Goal: Information Seeking & Learning: Learn about a topic

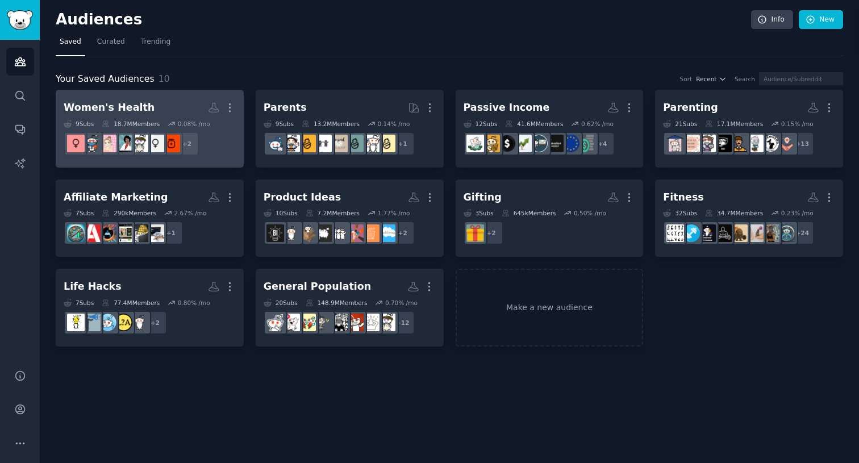
click at [170, 117] on h2 "Women's Health More" at bounding box center [150, 108] width 172 height 20
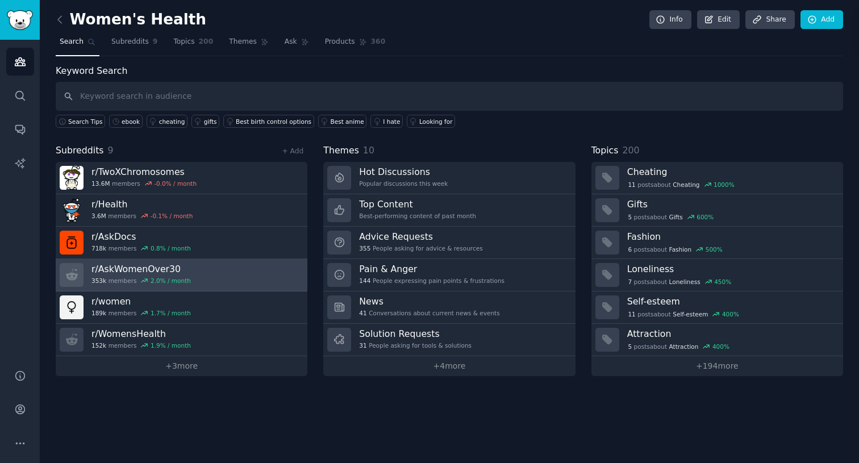
click at [185, 277] on div "2.0 % / month" at bounding box center [171, 281] width 40 height 8
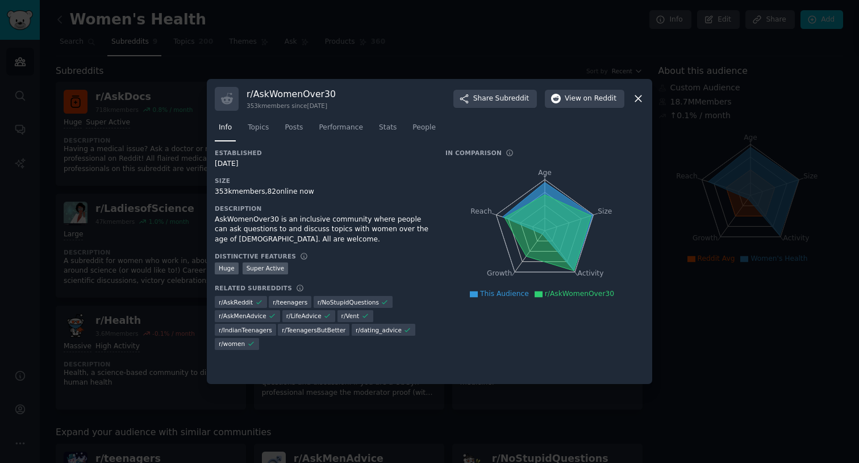
click at [370, 73] on div at bounding box center [429, 231] width 859 height 463
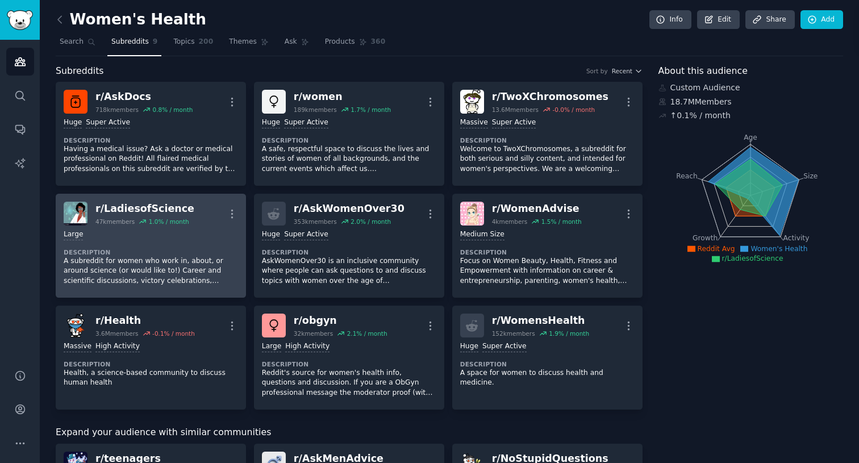
click at [194, 249] on dt "Description" at bounding box center [151, 252] width 174 height 8
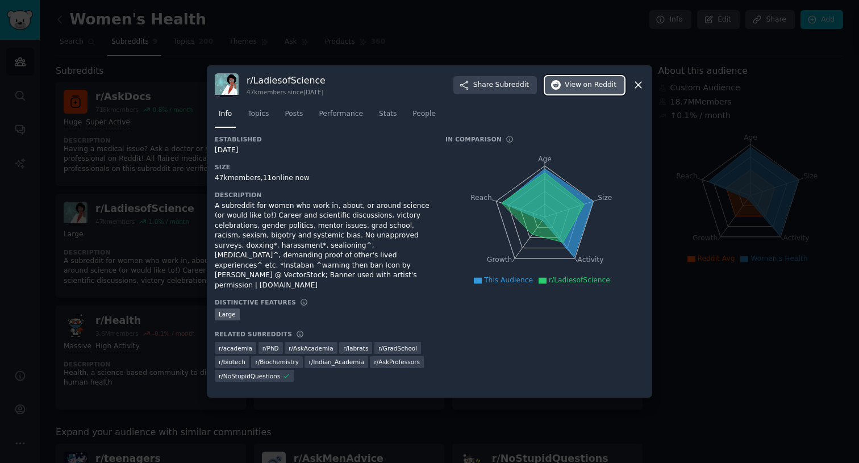
click at [573, 85] on span "View on Reddit" at bounding box center [591, 85] width 52 height 10
click at [443, 41] on div at bounding box center [429, 231] width 859 height 463
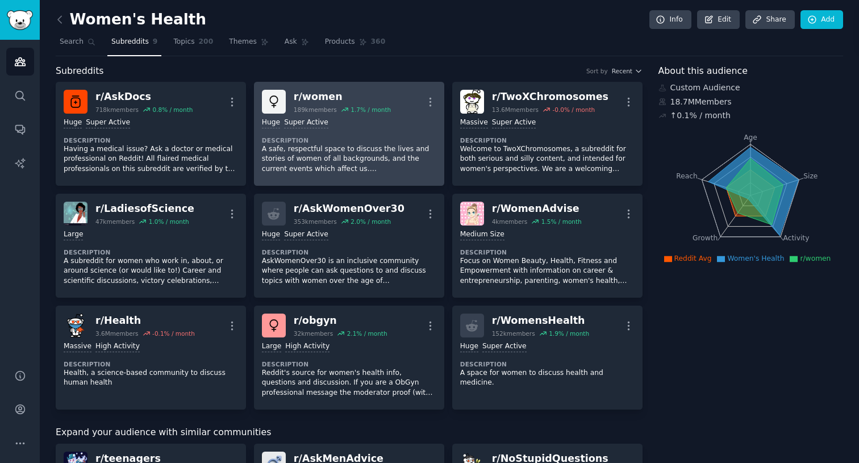
click at [335, 138] on dt "Description" at bounding box center [349, 140] width 174 height 8
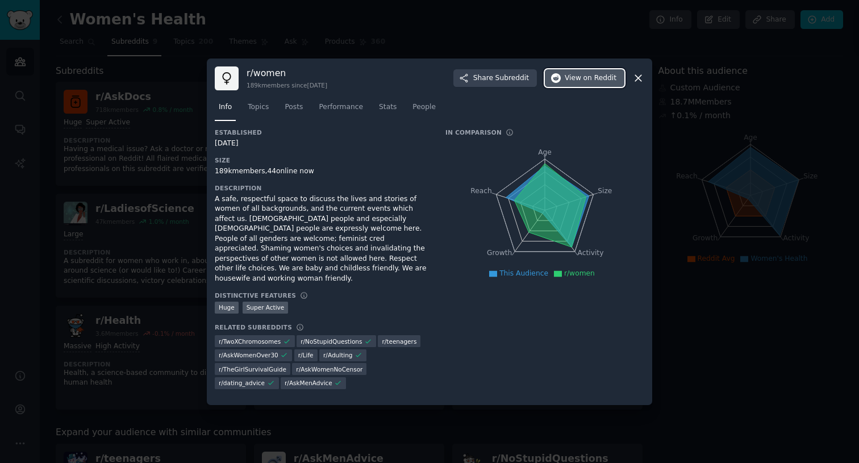
click at [579, 79] on span "View on Reddit" at bounding box center [591, 78] width 52 height 10
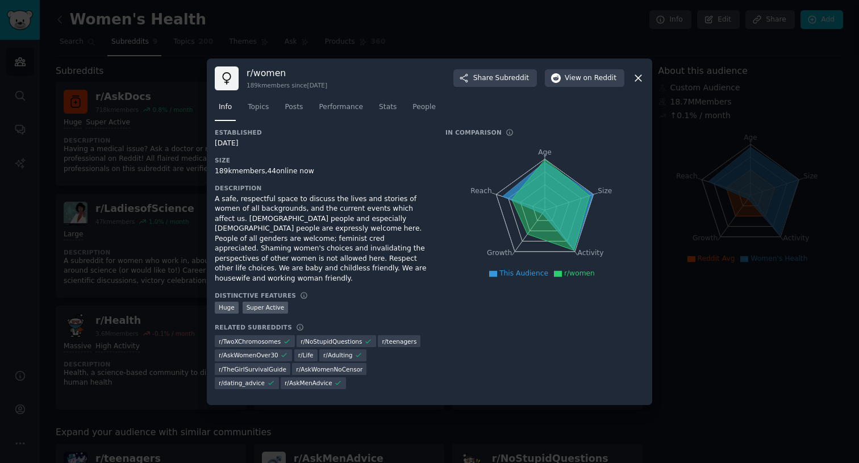
click at [405, 44] on div at bounding box center [429, 231] width 859 height 463
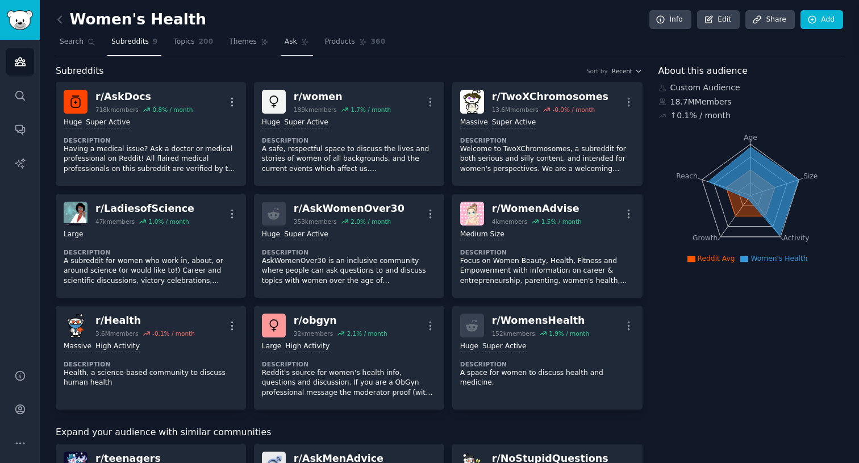
drag, startPoint x: 335, startPoint y: 38, endPoint x: 294, endPoint y: 48, distance: 42.0
click at [335, 38] on span "Products" at bounding box center [340, 42] width 30 height 10
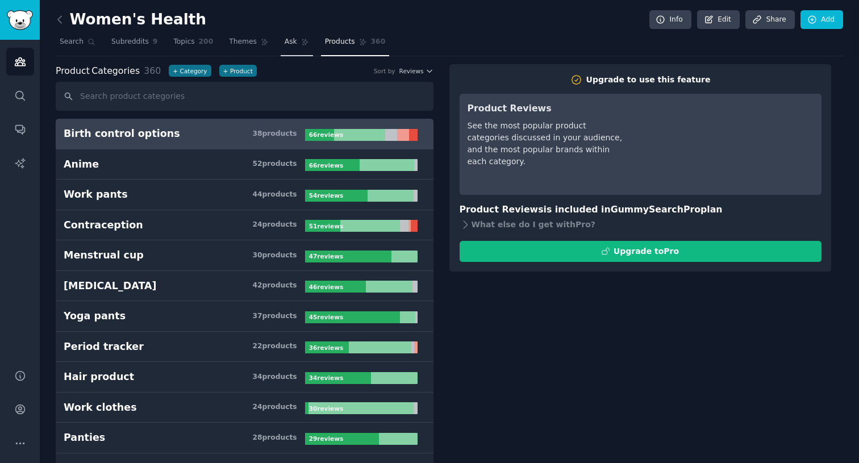
click at [294, 48] on link "Ask" at bounding box center [297, 44] width 32 height 23
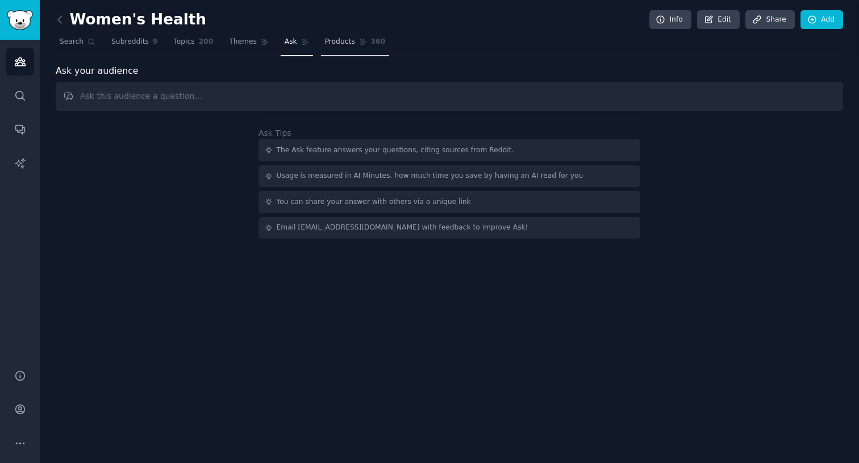
click at [330, 40] on span "Products" at bounding box center [340, 42] width 30 height 10
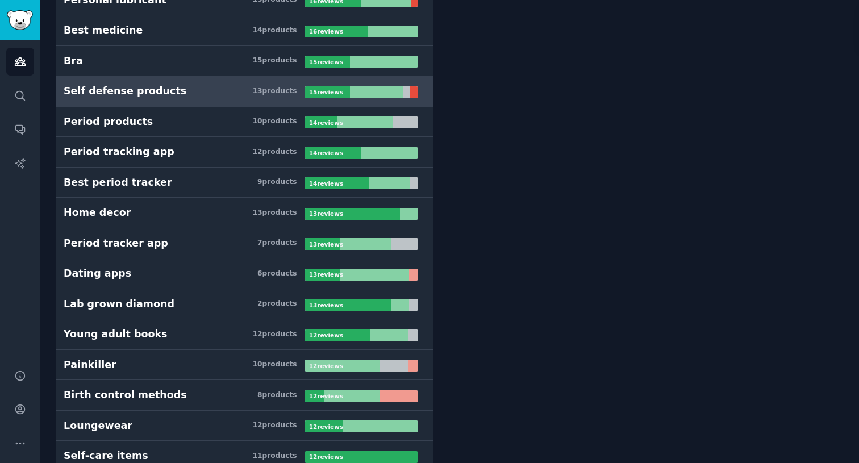
scroll to position [1050, 0]
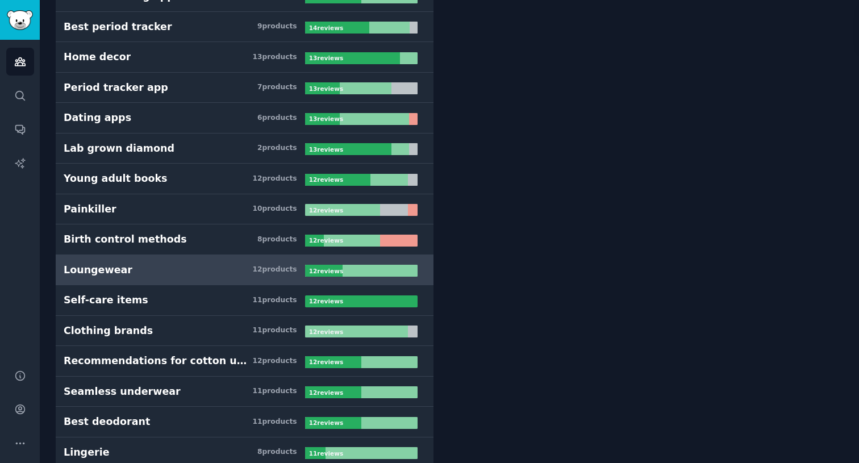
click at [206, 256] on link "Loungewear 12 product s 12 review s" at bounding box center [245, 270] width 378 height 31
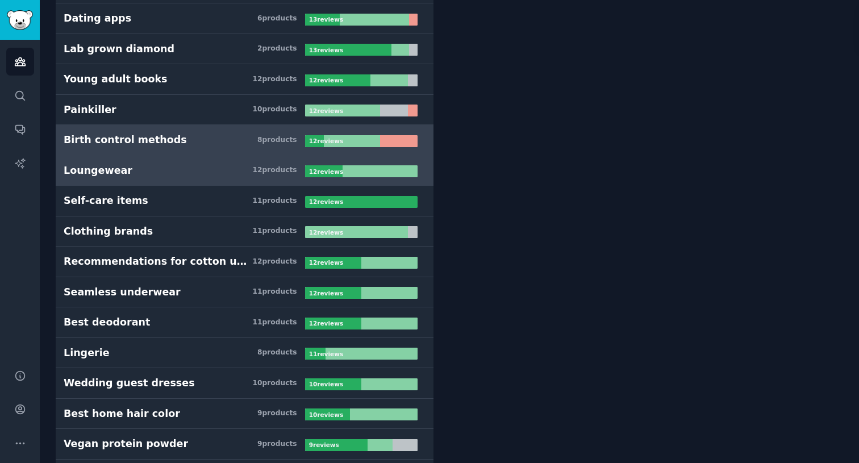
scroll to position [1151, 0]
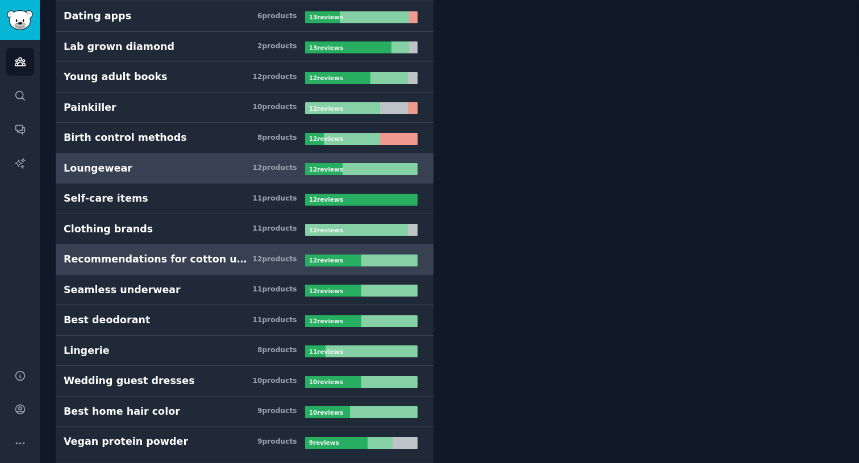
click at [190, 245] on link "Recommendations for cotton underwear 12 product s 12 review s" at bounding box center [245, 259] width 378 height 31
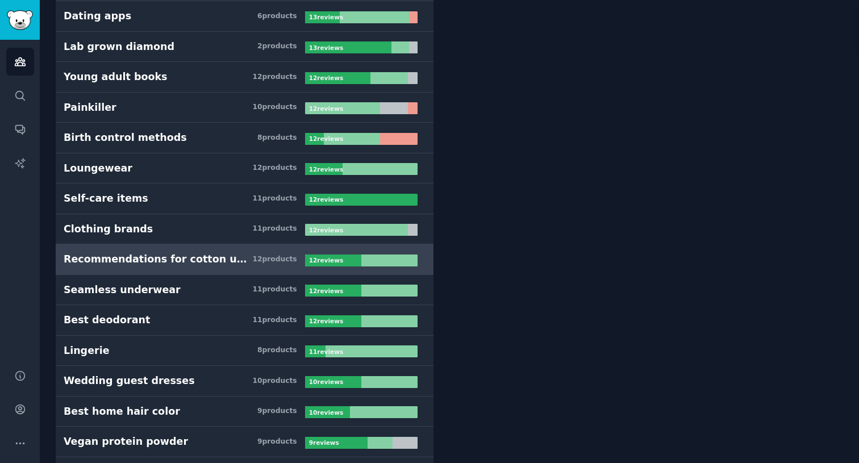
click at [244, 252] on link "Recommendations for cotton underwear 12 product s 12 review s" at bounding box center [245, 259] width 378 height 31
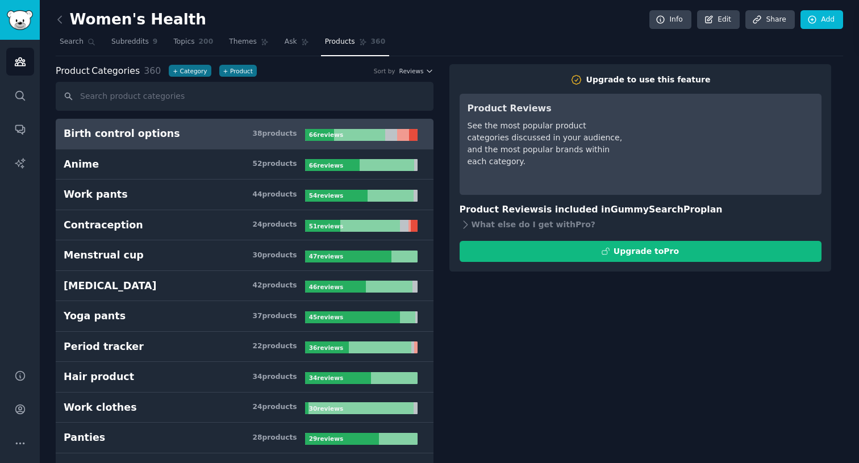
click at [221, 122] on link "Birth control options 38 product s 66 review s" at bounding box center [245, 134] width 378 height 31
click at [406, 69] on span "Reviews" at bounding box center [412, 71] width 24 height 8
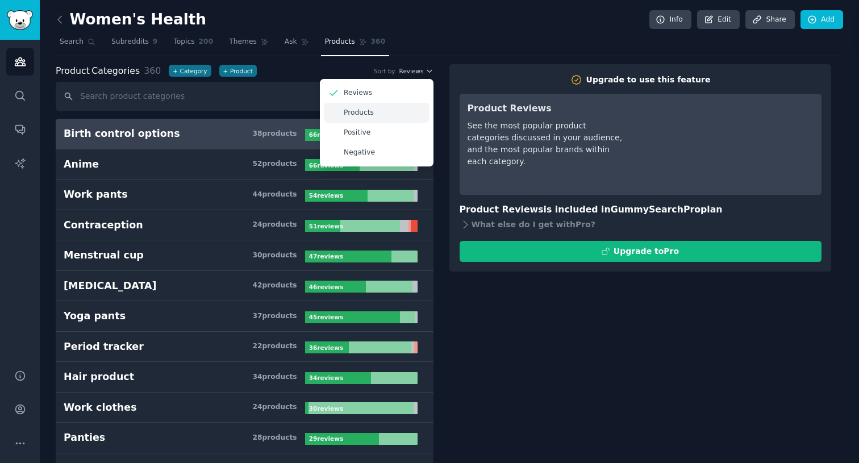
click at [376, 112] on div "Products" at bounding box center [377, 113] width 106 height 20
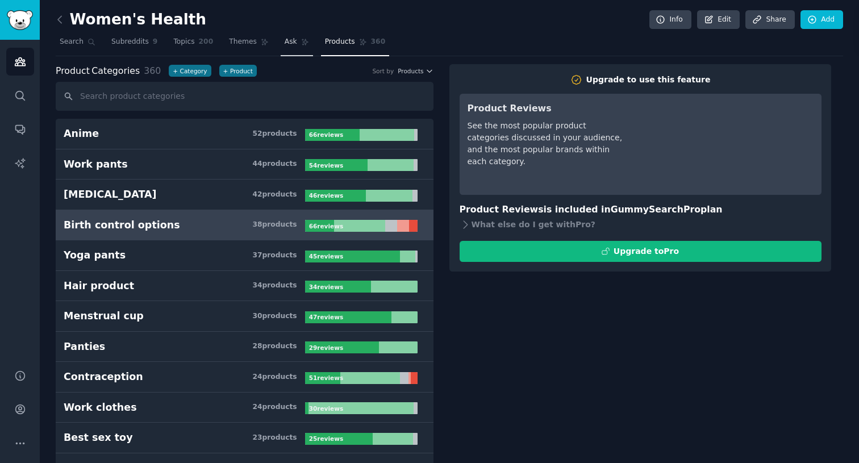
click at [291, 39] on span "Ask" at bounding box center [291, 42] width 13 height 10
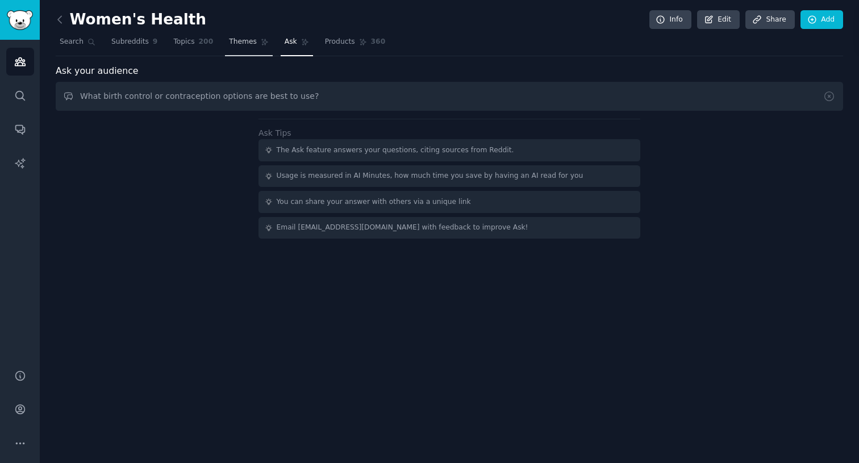
type input "What birth control or contraception options are best to use?"
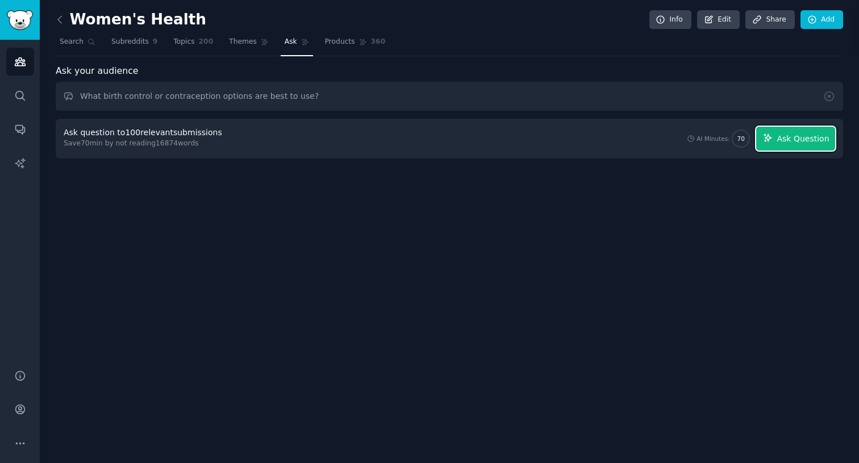
click at [788, 136] on span "Ask Question" at bounding box center [803, 139] width 52 height 12
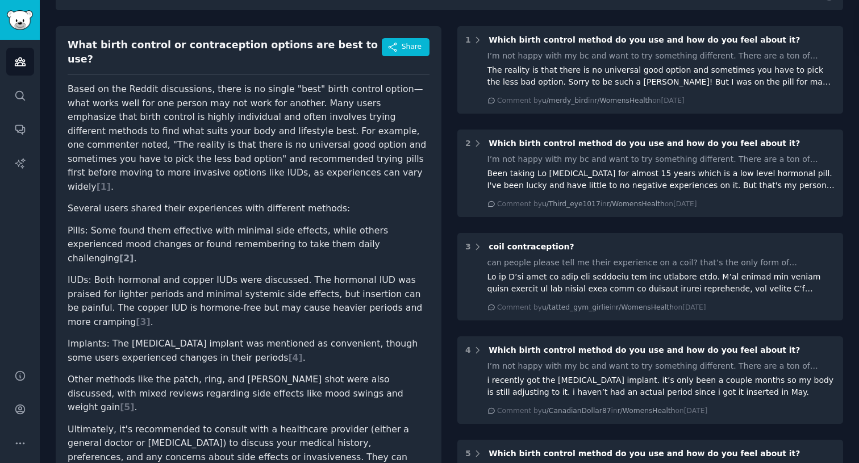
scroll to position [101, 0]
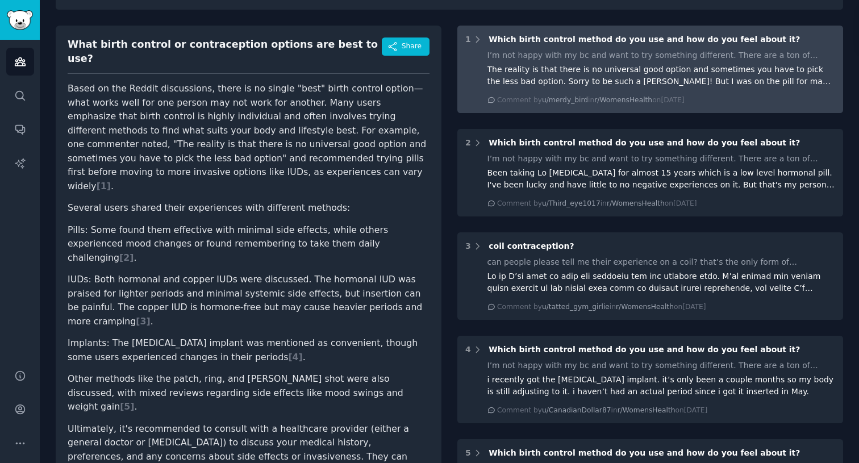
click at [667, 37] on span "Which birth control method do you use and how do you feel about it?" at bounding box center [644, 39] width 311 height 9
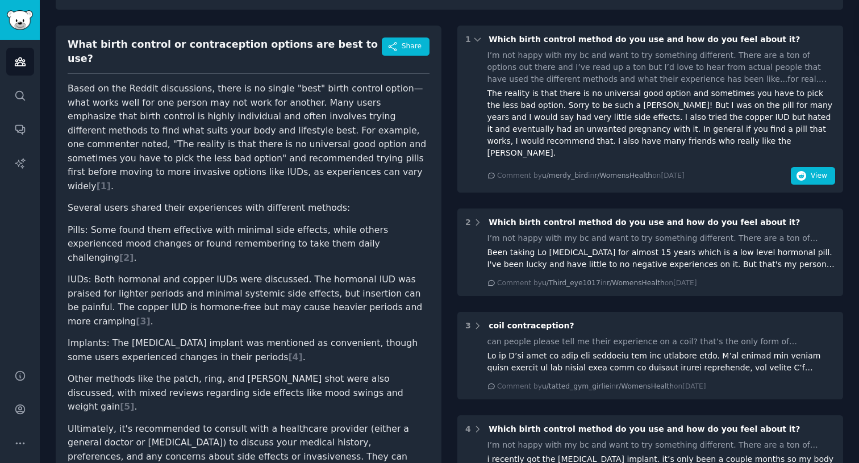
click at [615, 69] on div "I’m not happy with my bc and want to try something different. There are a ton o…" at bounding box center [662, 67] width 348 height 36
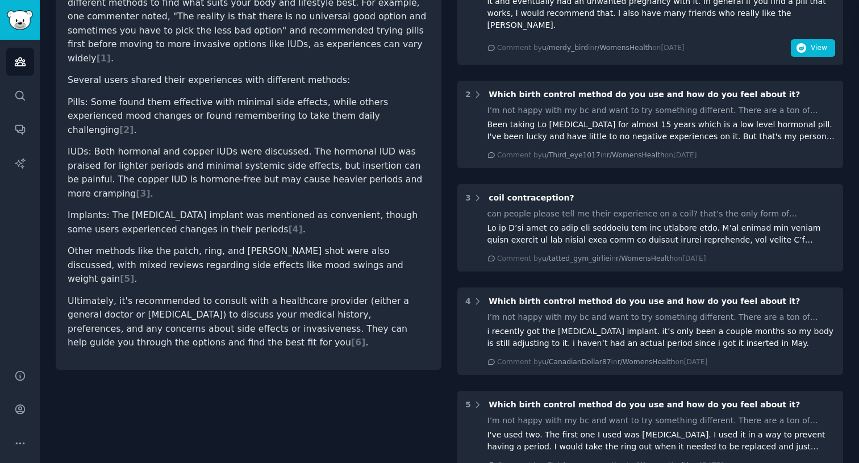
scroll to position [0, 0]
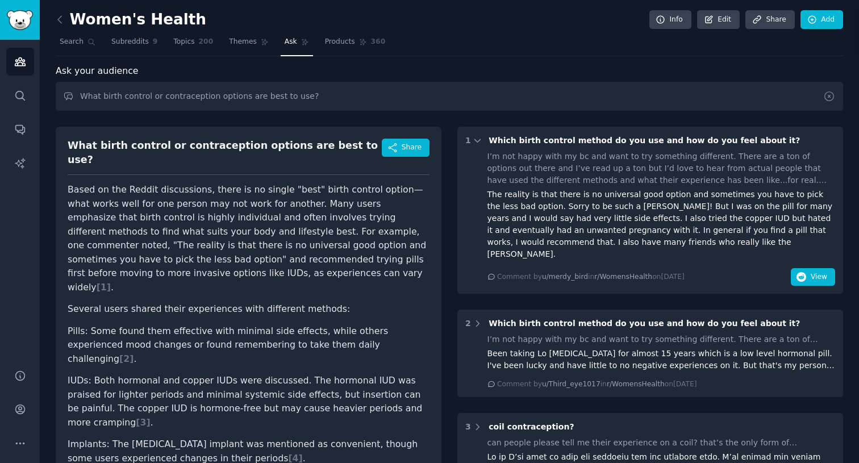
click at [829, 97] on icon at bounding box center [830, 96] width 12 height 12
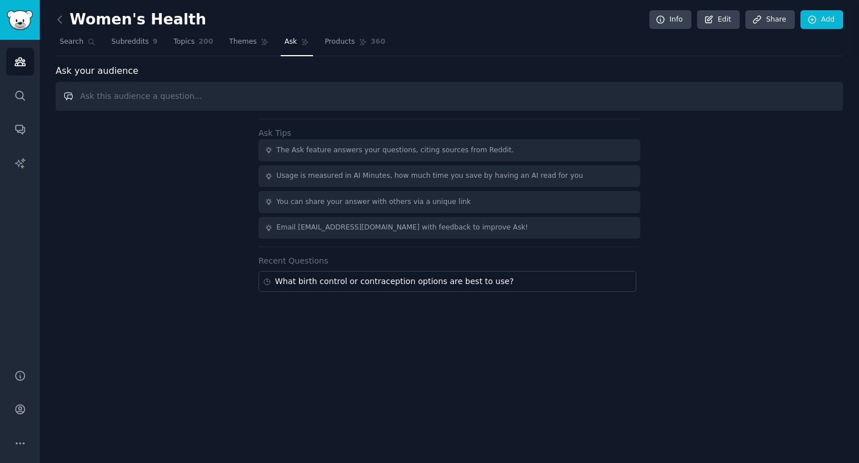
click at [500, 102] on input "text" at bounding box center [450, 96] width 788 height 29
type input "W"
type input "What products or services are of high value to you?"
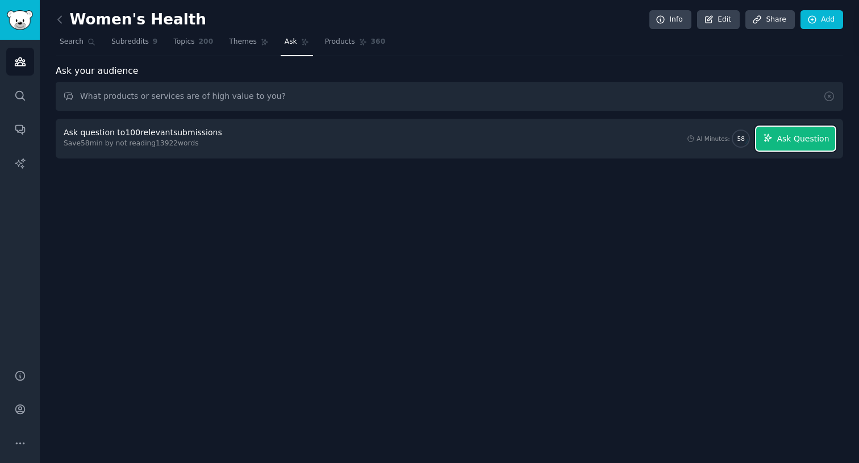
click at [777, 132] on button "Ask Question" at bounding box center [795, 139] width 79 height 24
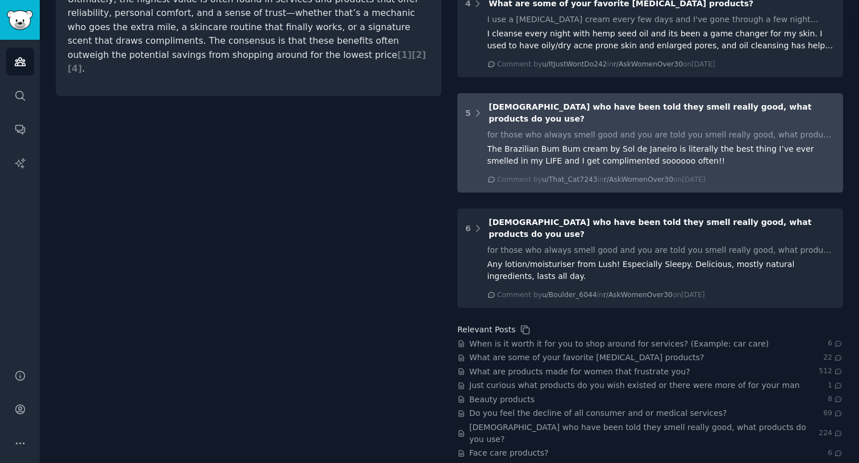
scroll to position [451, 0]
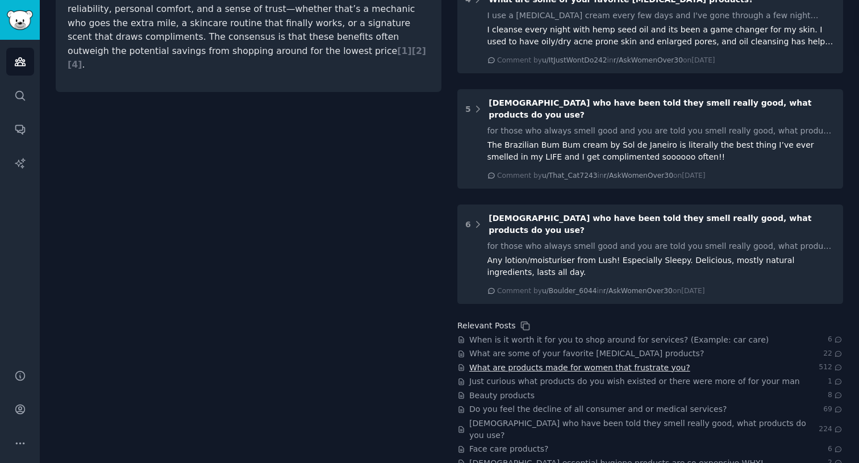
click at [557, 362] on span "What are products made for women that frustrate you?" at bounding box center [579, 368] width 221 height 12
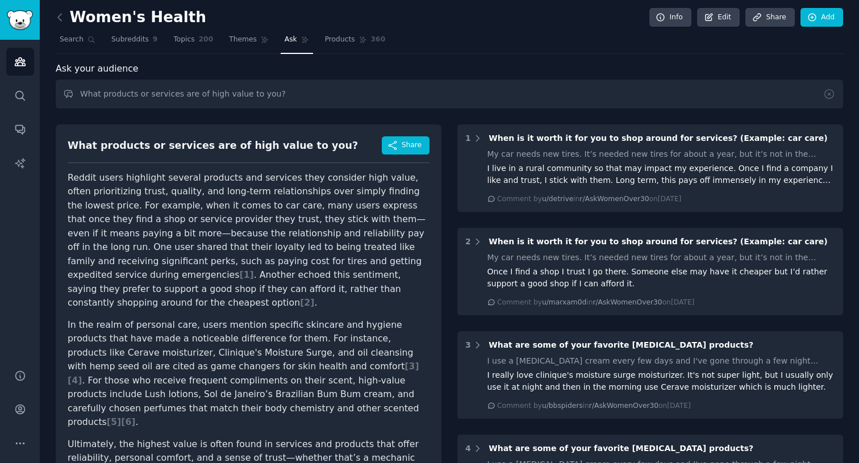
scroll to position [0, 0]
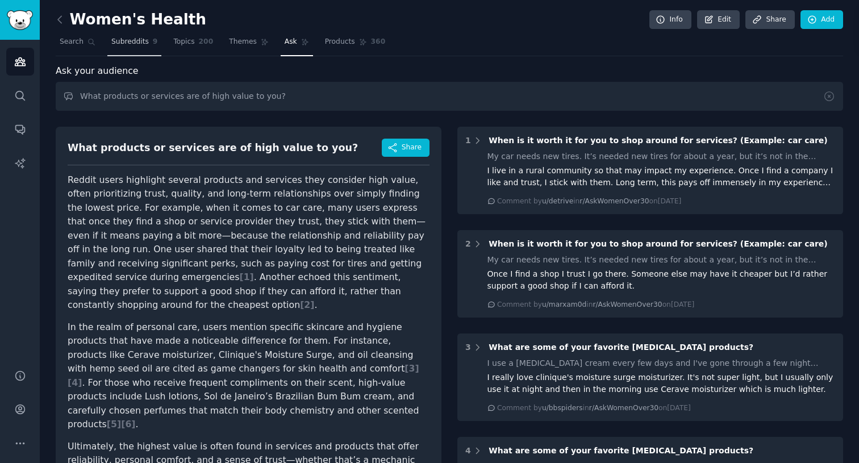
click at [135, 52] on link "Subreddits 9" at bounding box center [134, 44] width 54 height 23
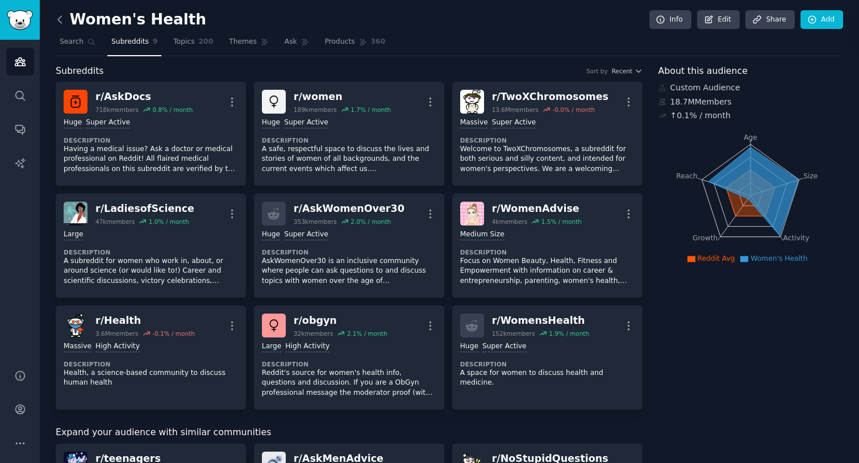
click at [64, 20] on icon at bounding box center [60, 20] width 12 height 12
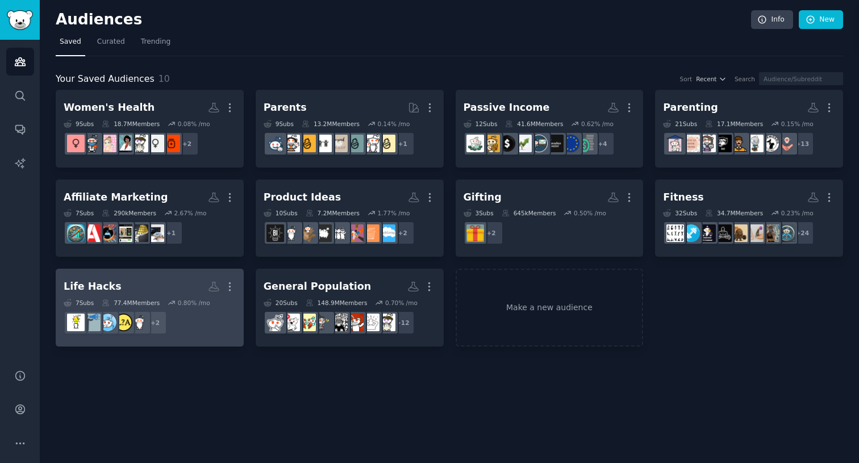
click at [171, 288] on h2 "Life Hacks More" at bounding box center [150, 287] width 172 height 20
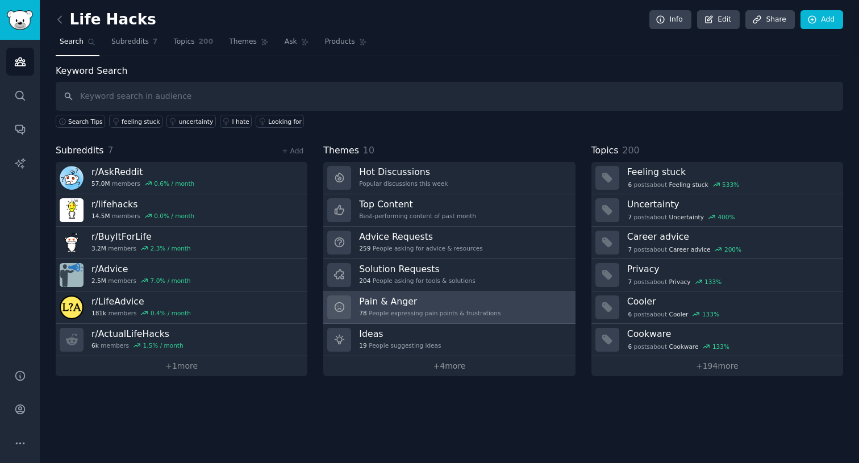
click at [464, 314] on div "78 People expressing pain points & frustrations" at bounding box center [430, 313] width 142 height 8
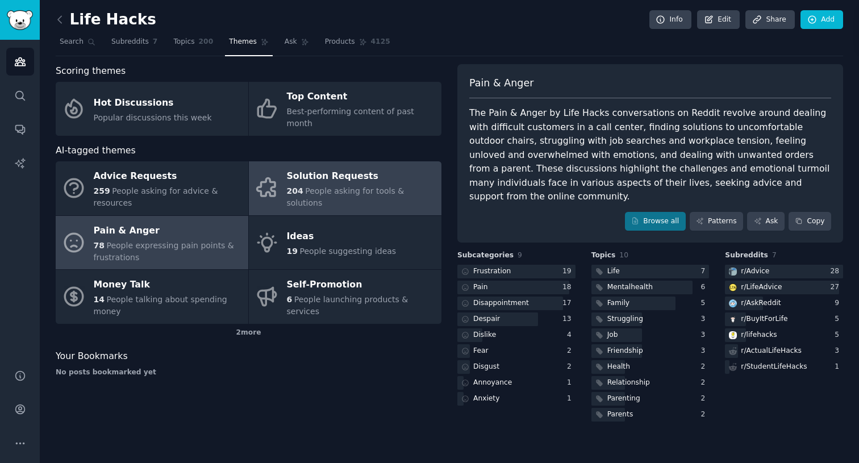
click at [371, 172] on div "Solution Requests" at bounding box center [361, 177] width 149 height 18
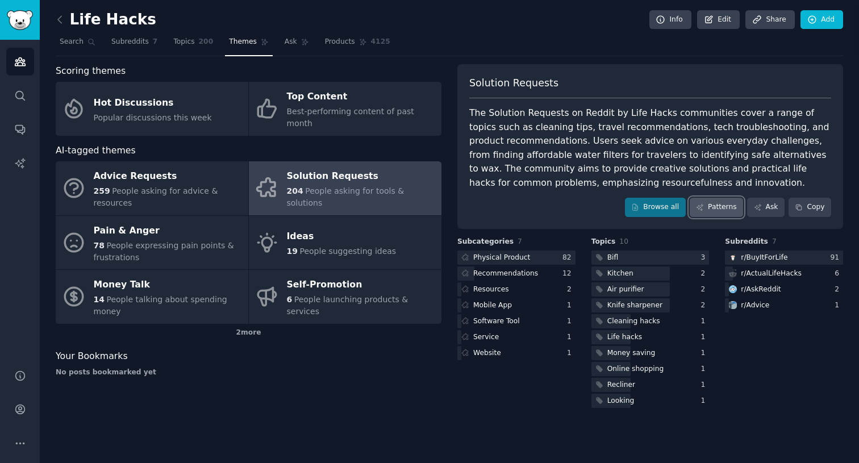
click at [725, 206] on link "Patterns" at bounding box center [716, 207] width 53 height 19
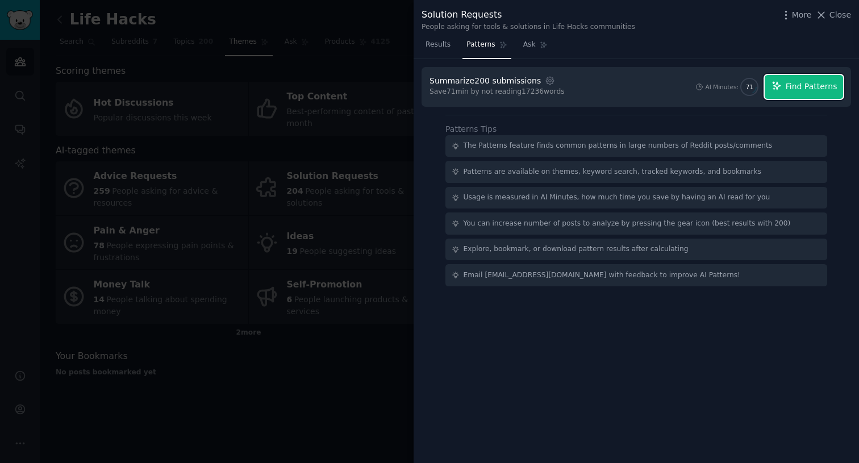
click at [797, 82] on span "Find Patterns" at bounding box center [812, 87] width 52 height 12
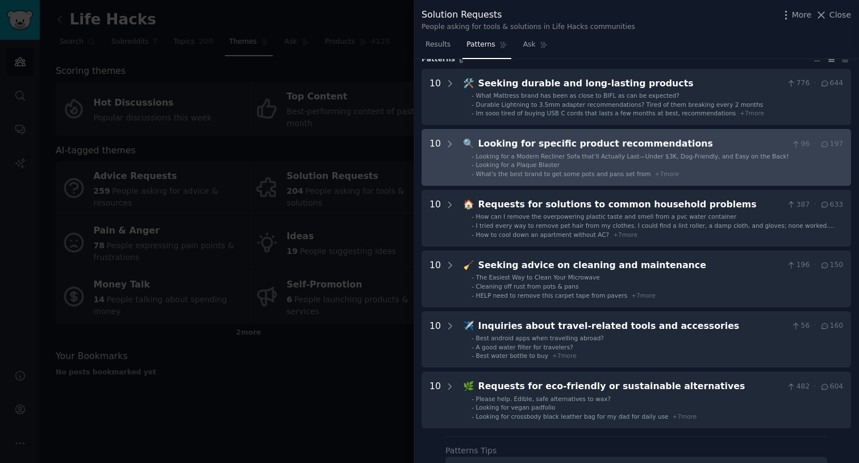
scroll to position [27, 0]
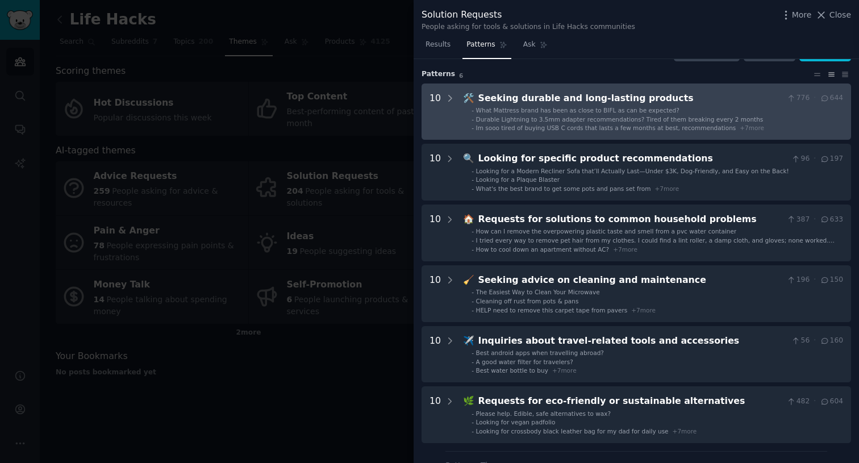
click at [591, 126] on span "Im sooo tired of buying USB C cords that lasts a few months at best, recommenda…" at bounding box center [606, 127] width 260 height 7
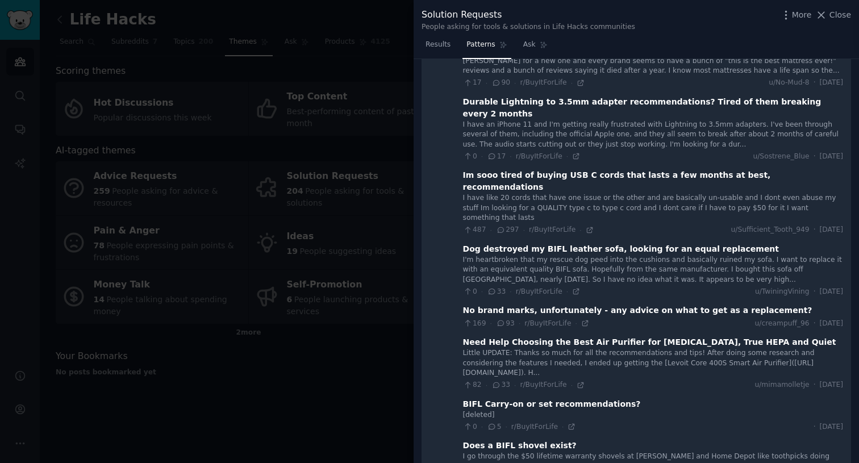
scroll to position [109, 0]
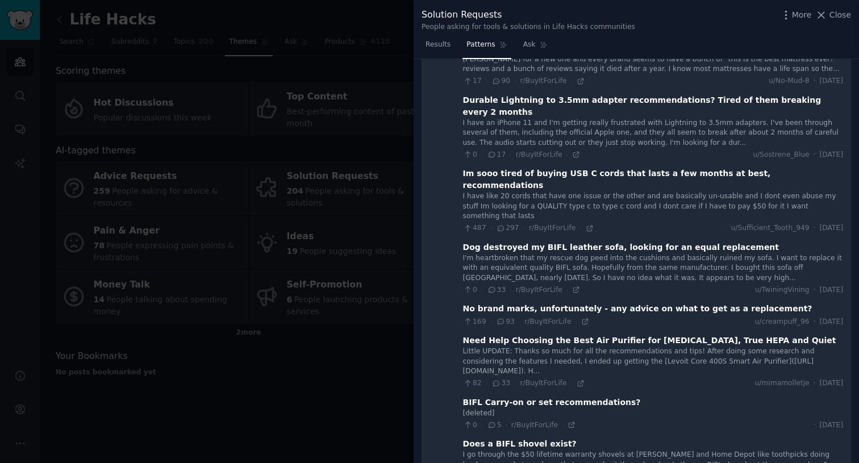
click at [600, 303] on div "No brand marks, unfortunately - any advice on what to get as a replacement?" at bounding box center [638, 309] width 350 height 12
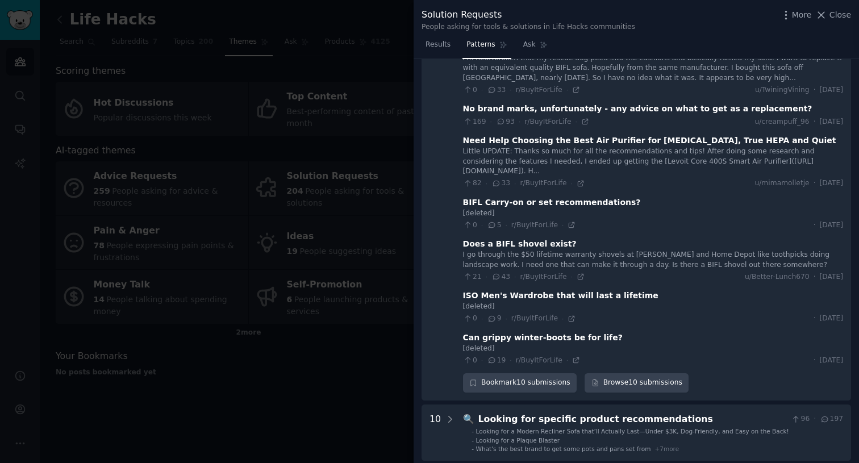
scroll to position [313, 0]
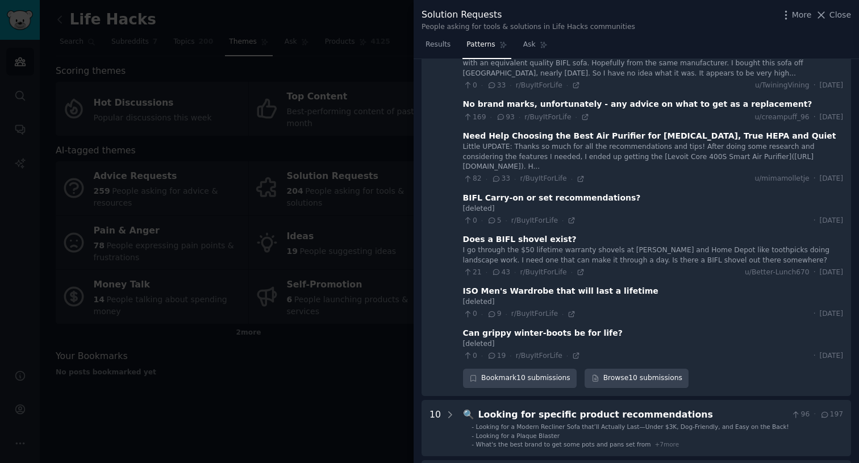
click at [587, 246] on div "I go through the $50 lifetime warranty shovels at [PERSON_NAME] and Home Depot …" at bounding box center [653, 256] width 380 height 20
click at [516, 246] on div "I go through the $50 lifetime warranty shovels at [PERSON_NAME] and Home Depot …" at bounding box center [653, 256] width 380 height 20
click at [578, 270] on icon at bounding box center [580, 272] width 5 height 5
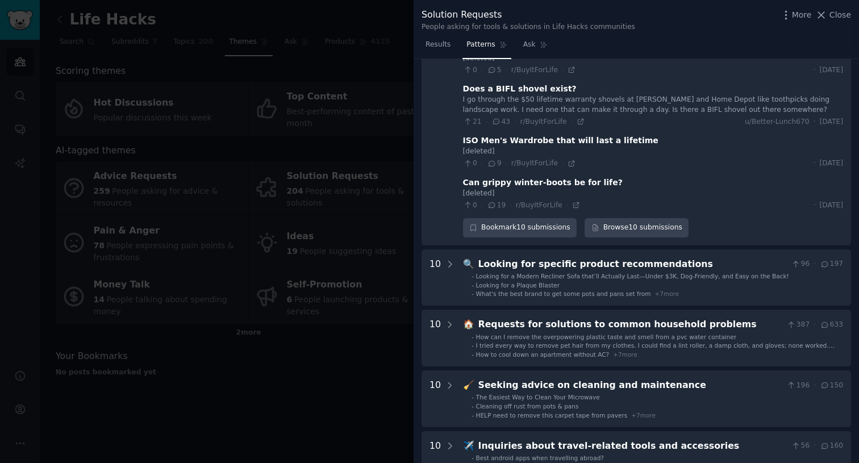
scroll to position [471, 0]
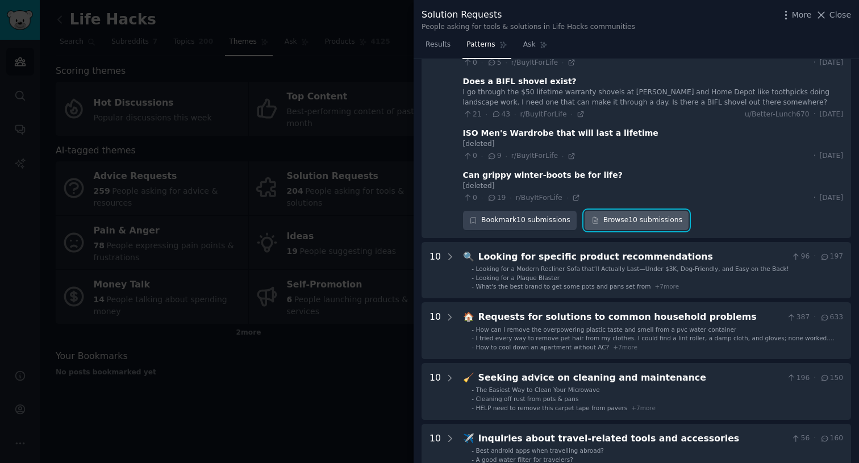
click at [611, 211] on link "Browse 10 submissions" at bounding box center [637, 220] width 104 height 19
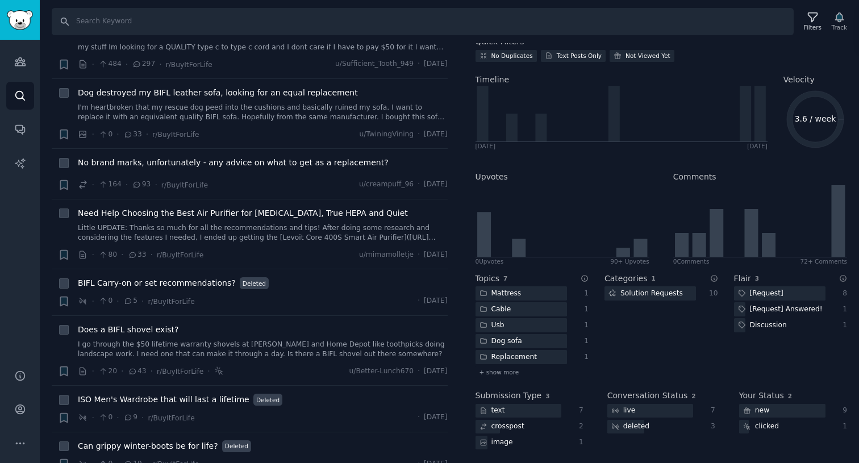
scroll to position [248, 0]
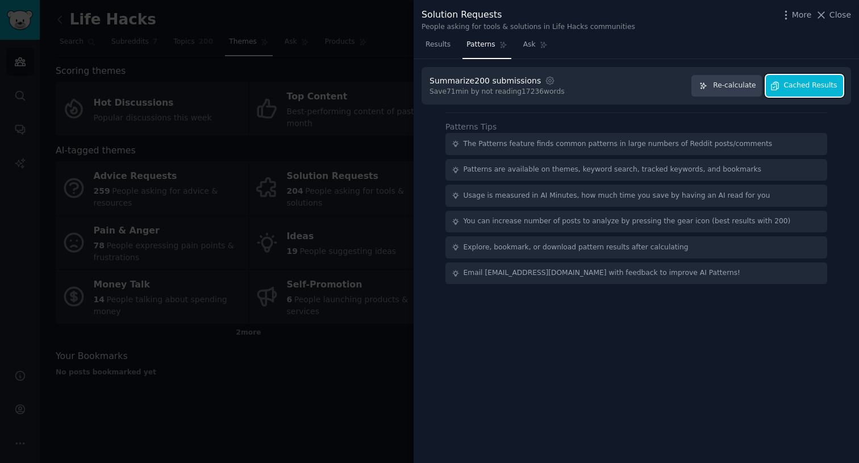
click at [802, 92] on button "Cached Results" at bounding box center [804, 86] width 77 height 22
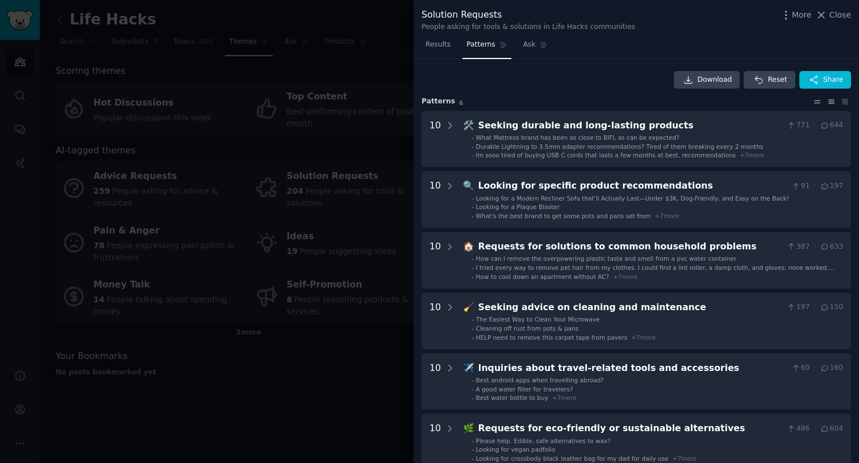
click at [815, 103] on icon at bounding box center [818, 102] width 12 height 8
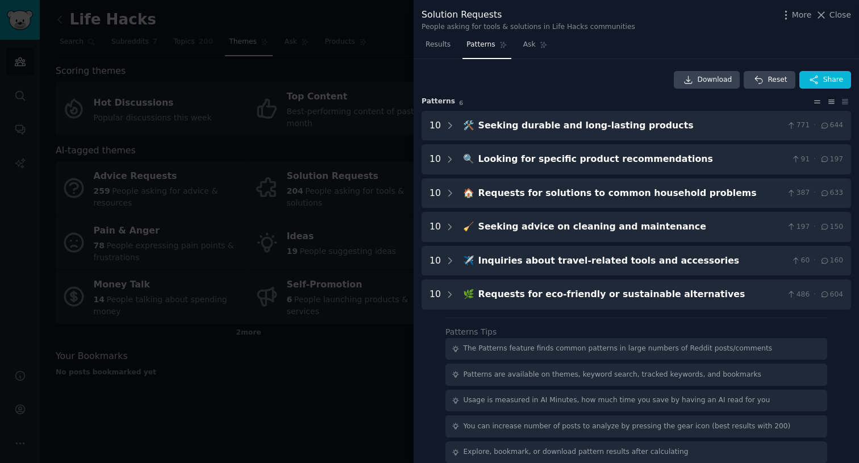
click at [830, 102] on icon at bounding box center [832, 101] width 6 height 3
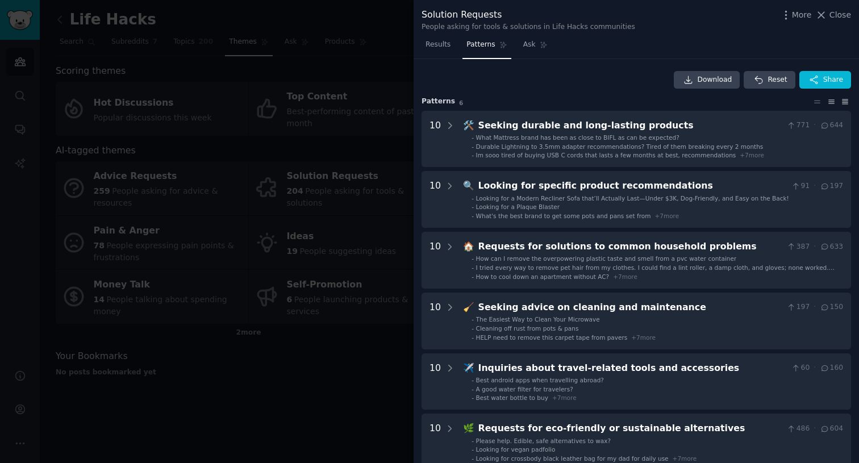
click at [839, 102] on icon at bounding box center [845, 102] width 12 height 8
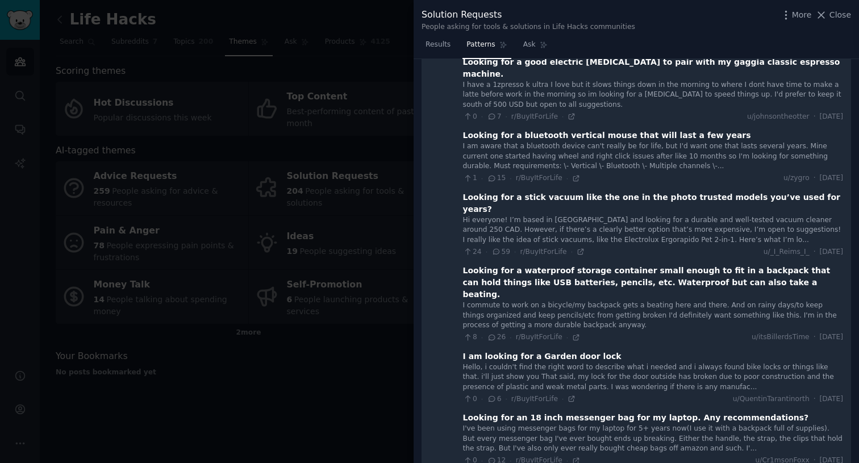
scroll to position [940, 0]
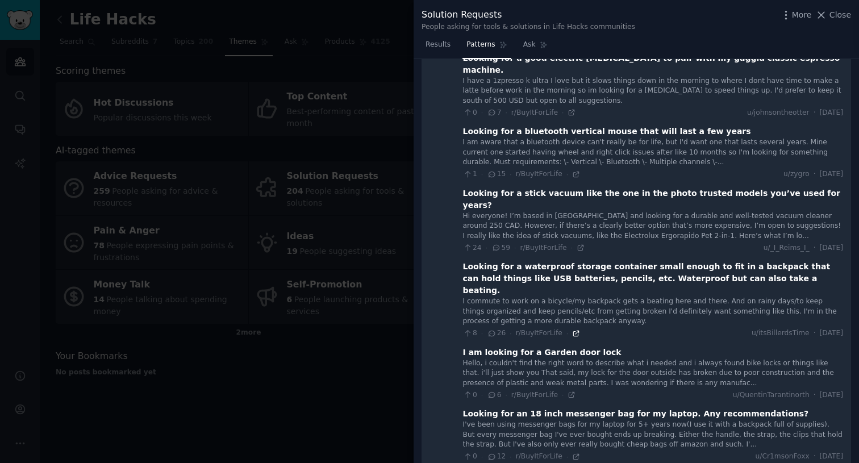
click at [573, 330] on icon at bounding box center [576, 334] width 8 height 8
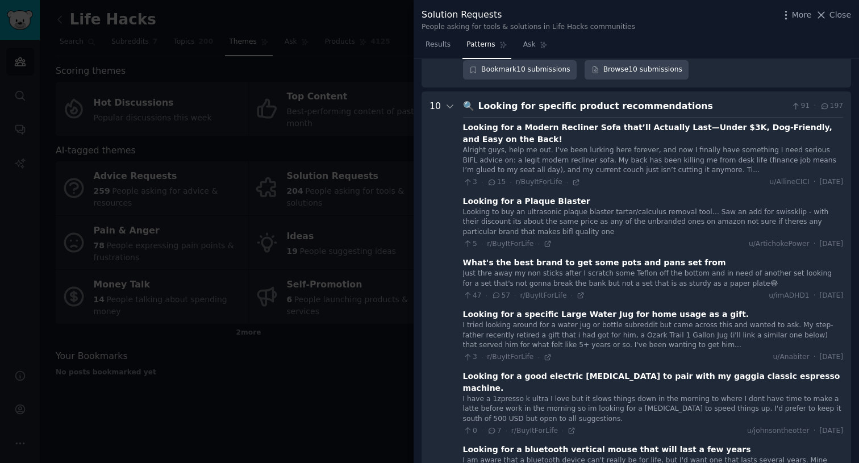
scroll to position [620, 0]
